Goal: Task Accomplishment & Management: Use online tool/utility

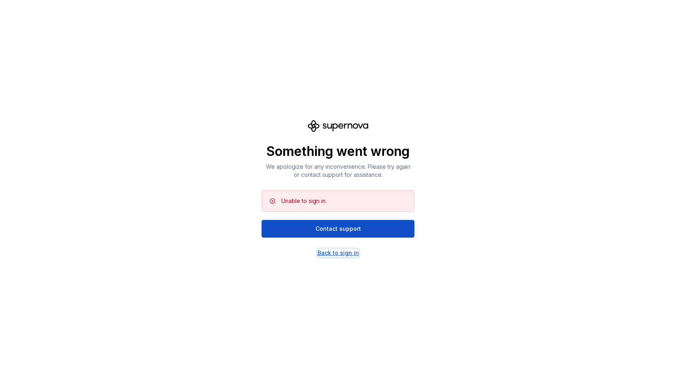
click at [349, 252] on div "Back to sign in" at bounding box center [338, 253] width 41 height 8
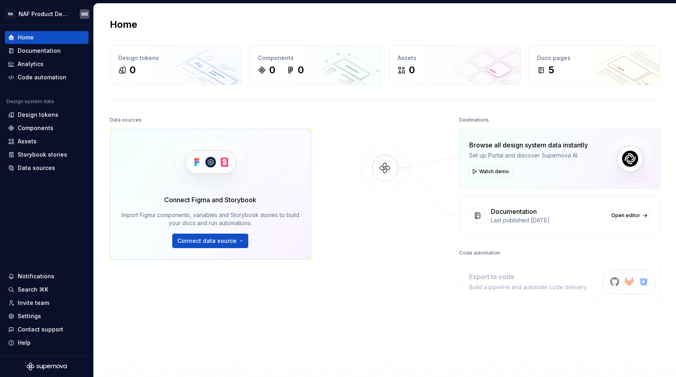
click at [356, 134] on img at bounding box center [385, 175] width 78 height 87
click at [641, 214] on link "Open editor" at bounding box center [629, 215] width 43 height 11
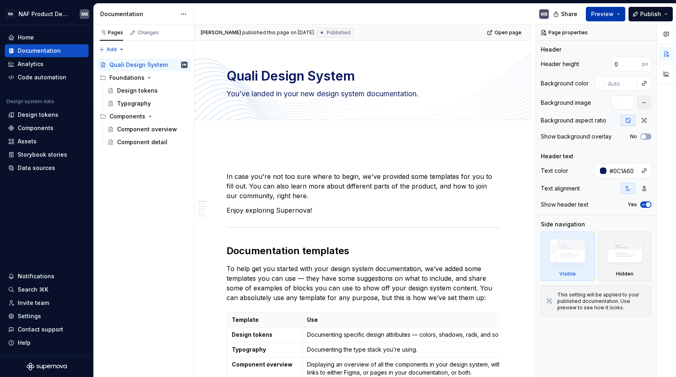
click at [622, 13] on button "Preview" at bounding box center [605, 14] width 39 height 14
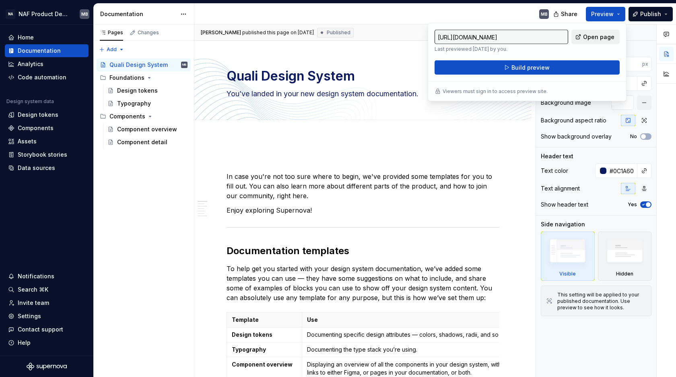
click at [593, 36] on span "Open page" at bounding box center [598, 37] width 31 height 8
type textarea "*"
